Goal: Task Accomplishment & Management: Use online tool/utility

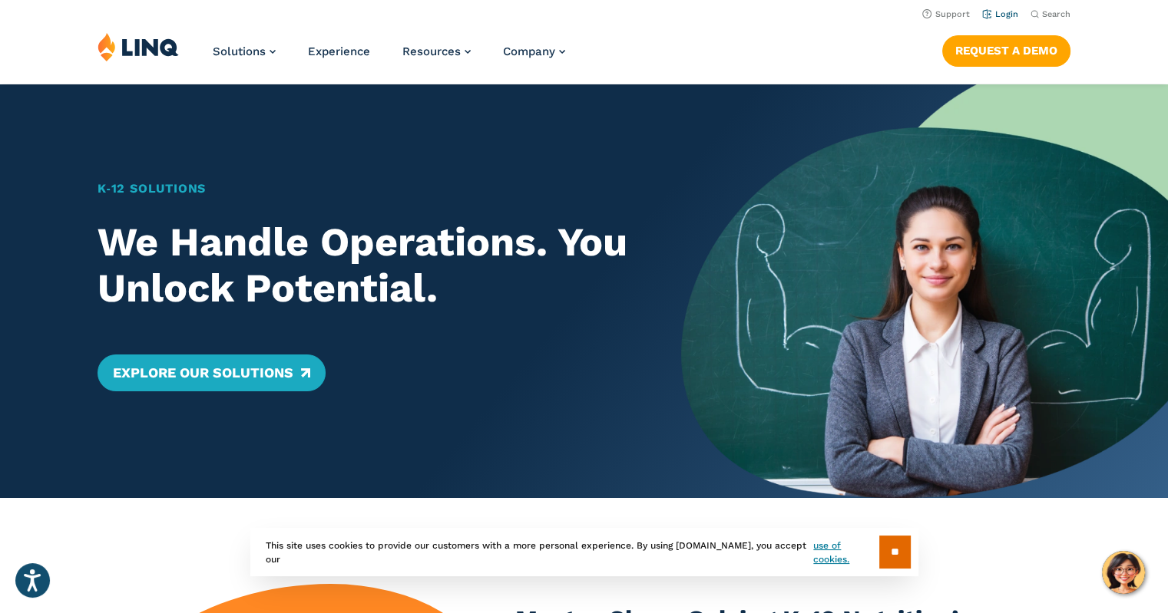
click at [1013, 13] on link "Login" at bounding box center [1000, 14] width 36 height 10
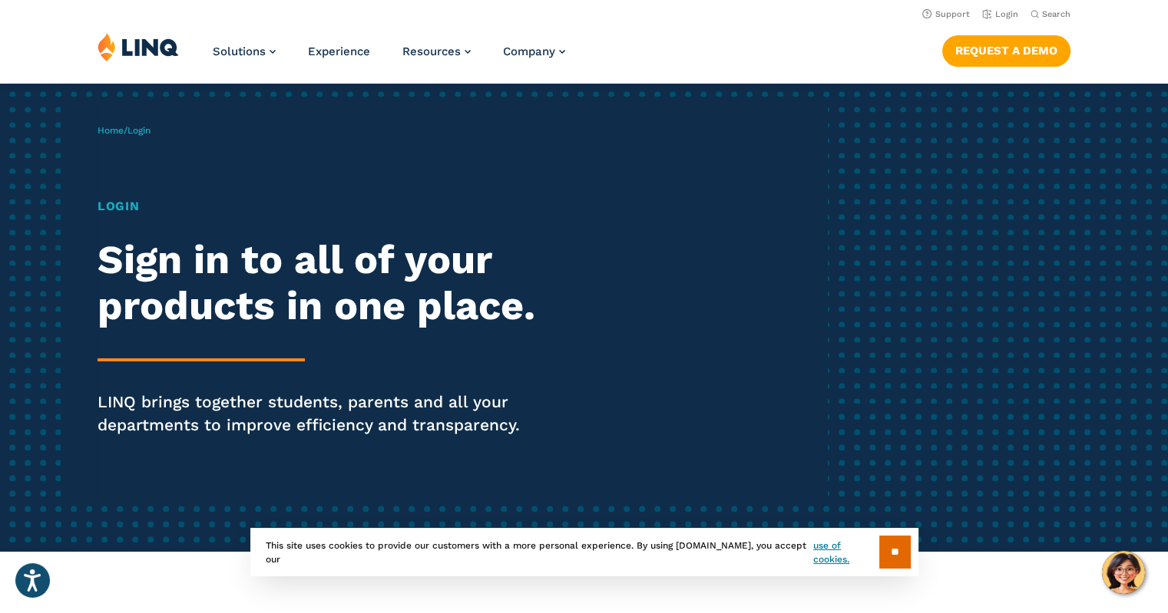
scroll to position [41, 0]
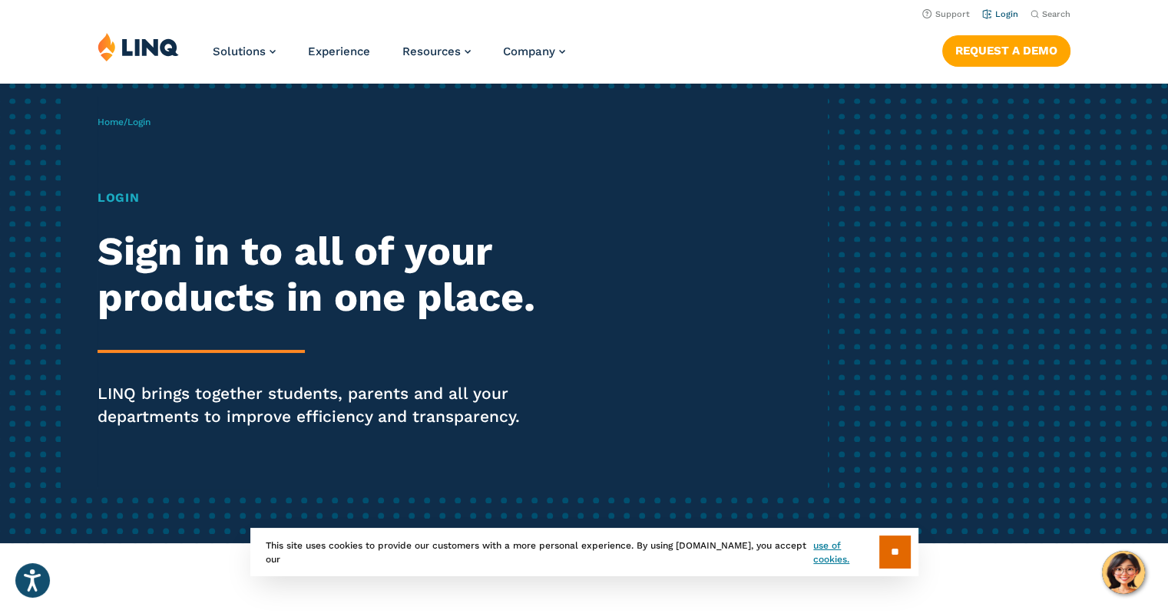
click at [996, 12] on link "Login" at bounding box center [1000, 14] width 36 height 10
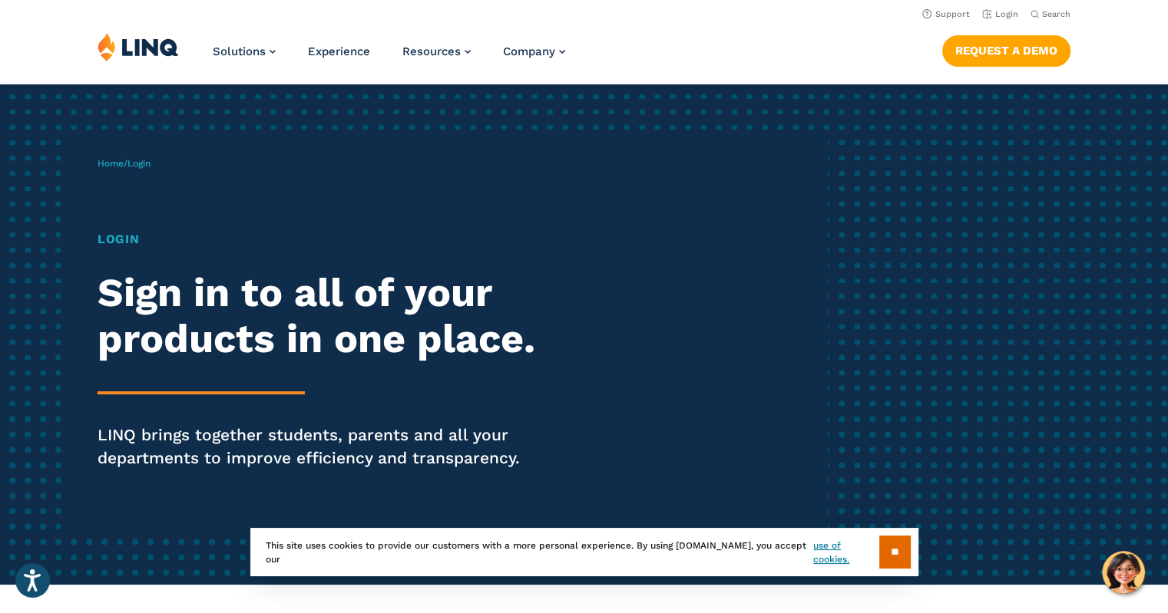
click at [145, 165] on span "Login" at bounding box center [138, 163] width 23 height 11
click at [665, 367] on div "Home / Login Login Sign in to all of your products in one place. LINQ brings to…" at bounding box center [461, 334] width 729 height 393
click at [895, 550] on input "**" at bounding box center [894, 552] width 31 height 33
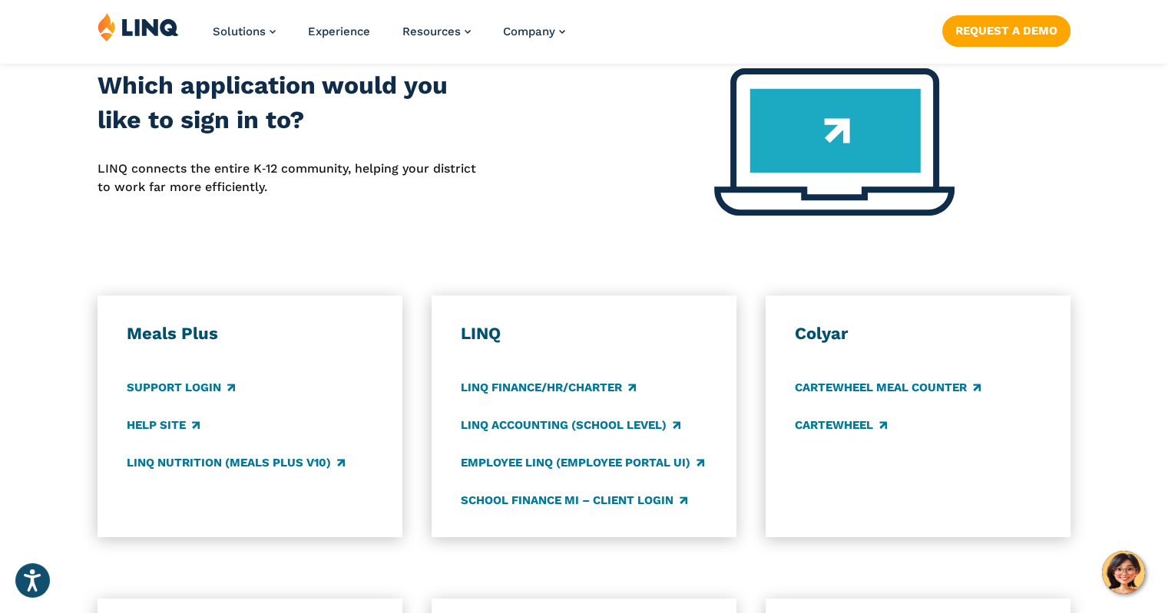
scroll to position [734, 0]
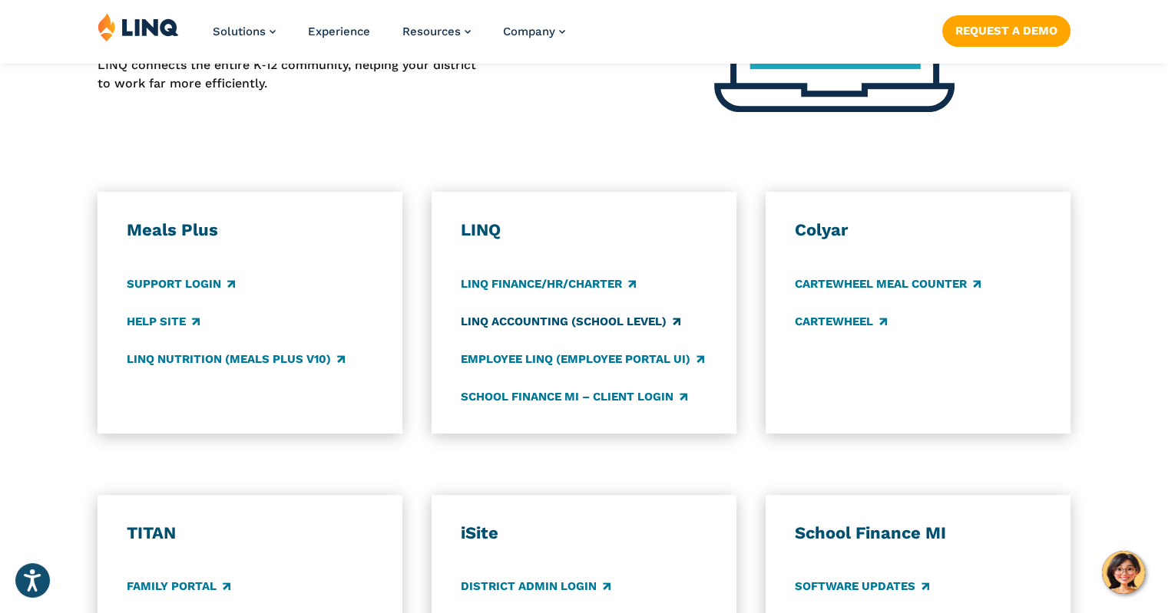
click at [515, 322] on link "LINQ Accounting (school level)" at bounding box center [571, 321] width 220 height 17
